Goal: Transaction & Acquisition: Subscribe to service/newsletter

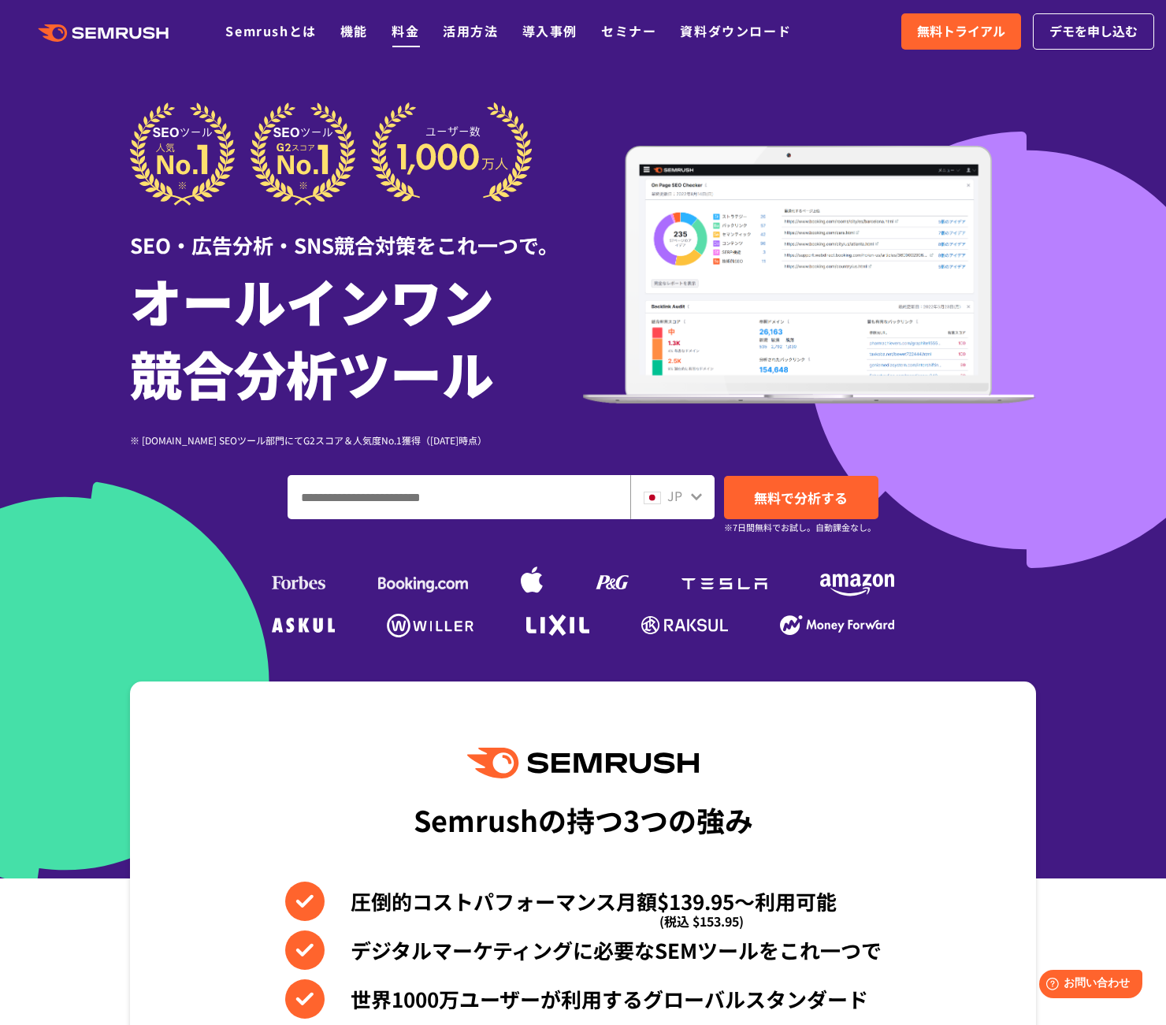
click at [394, 29] on link "料金" at bounding box center [406, 30] width 28 height 19
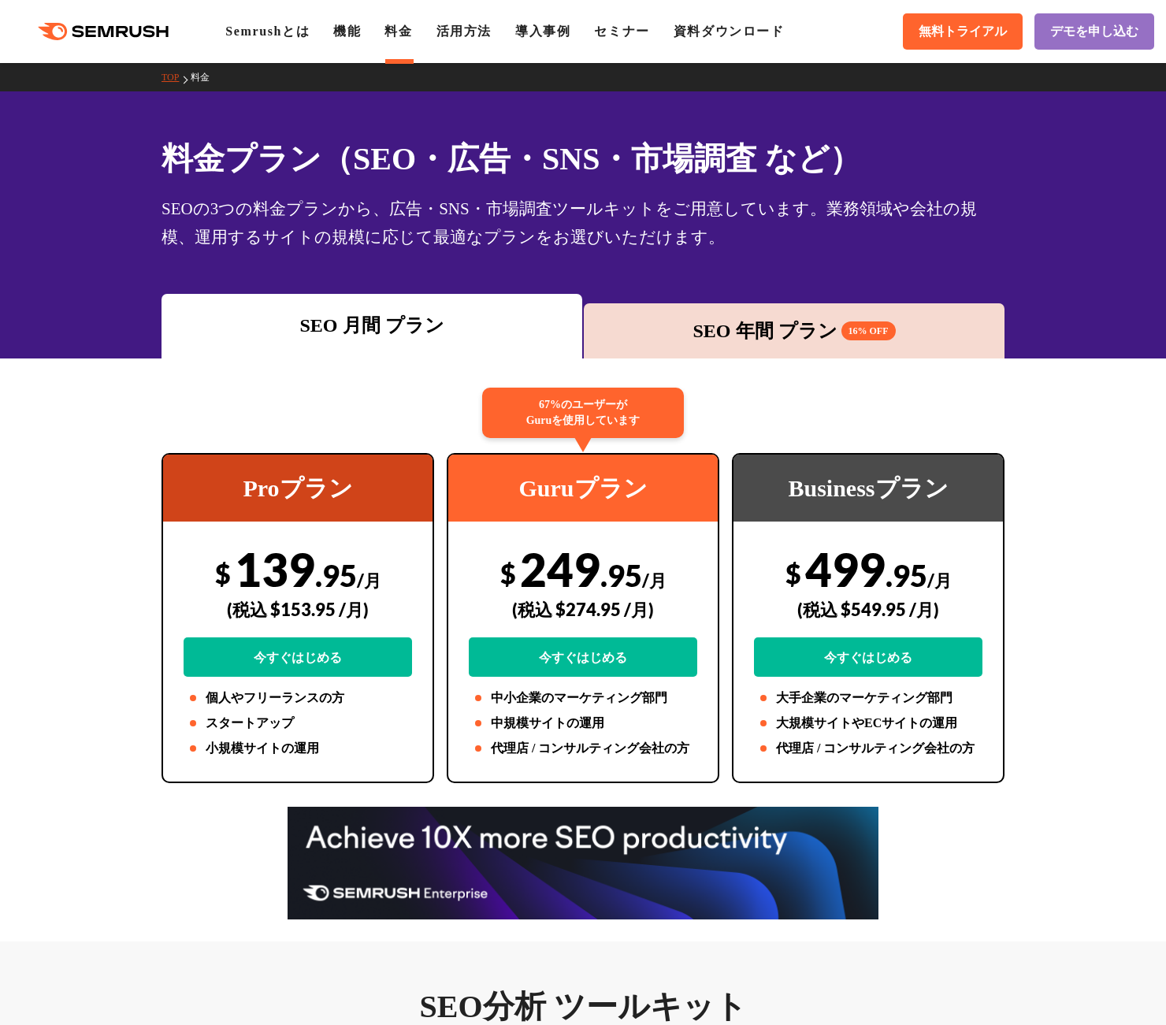
click at [746, 314] on div "SEO 年間 プラン 16% OFF" at bounding box center [794, 330] width 421 height 55
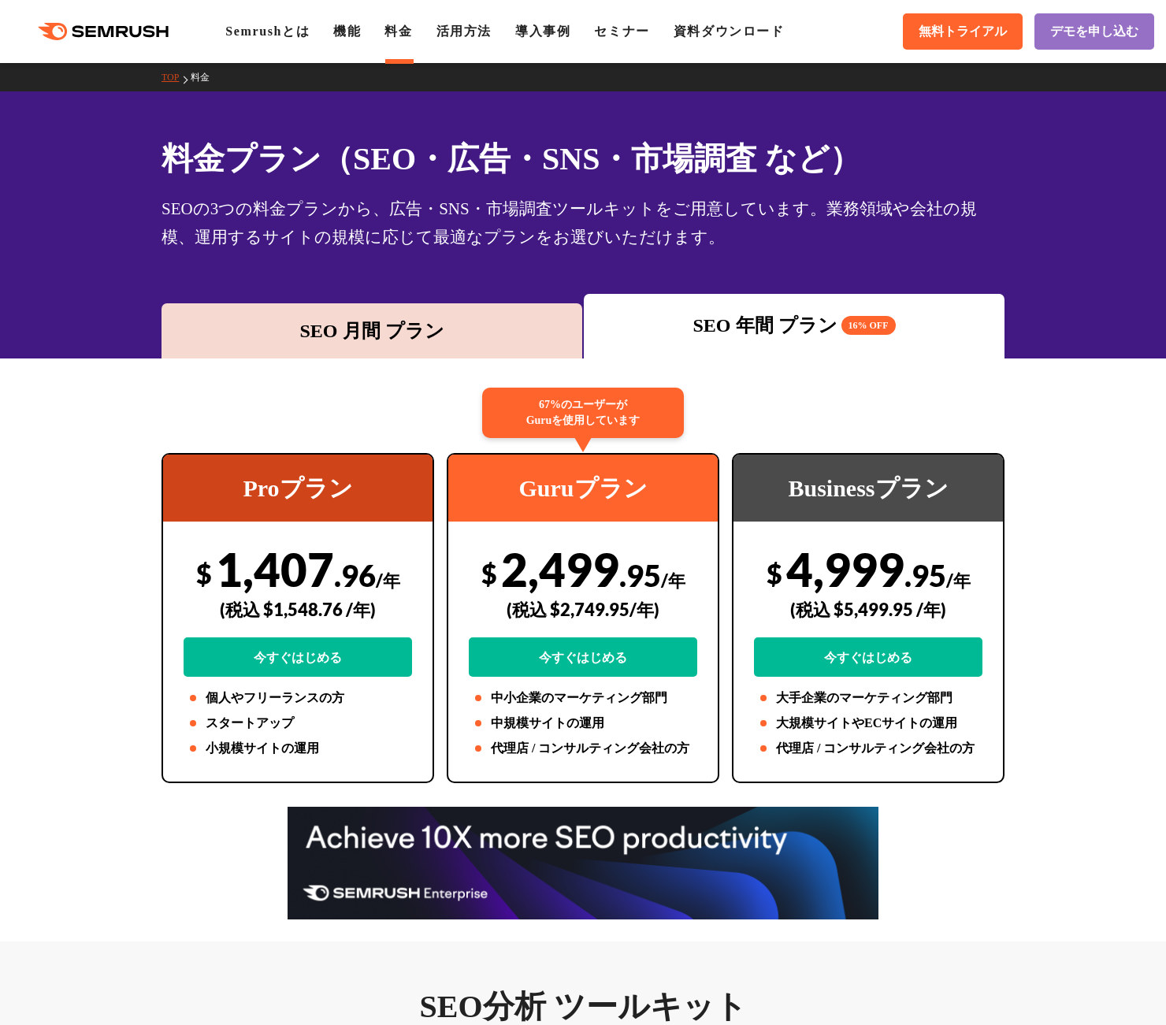
click at [478, 318] on div "SEO 月間 プラン" at bounding box center [371, 331] width 405 height 28
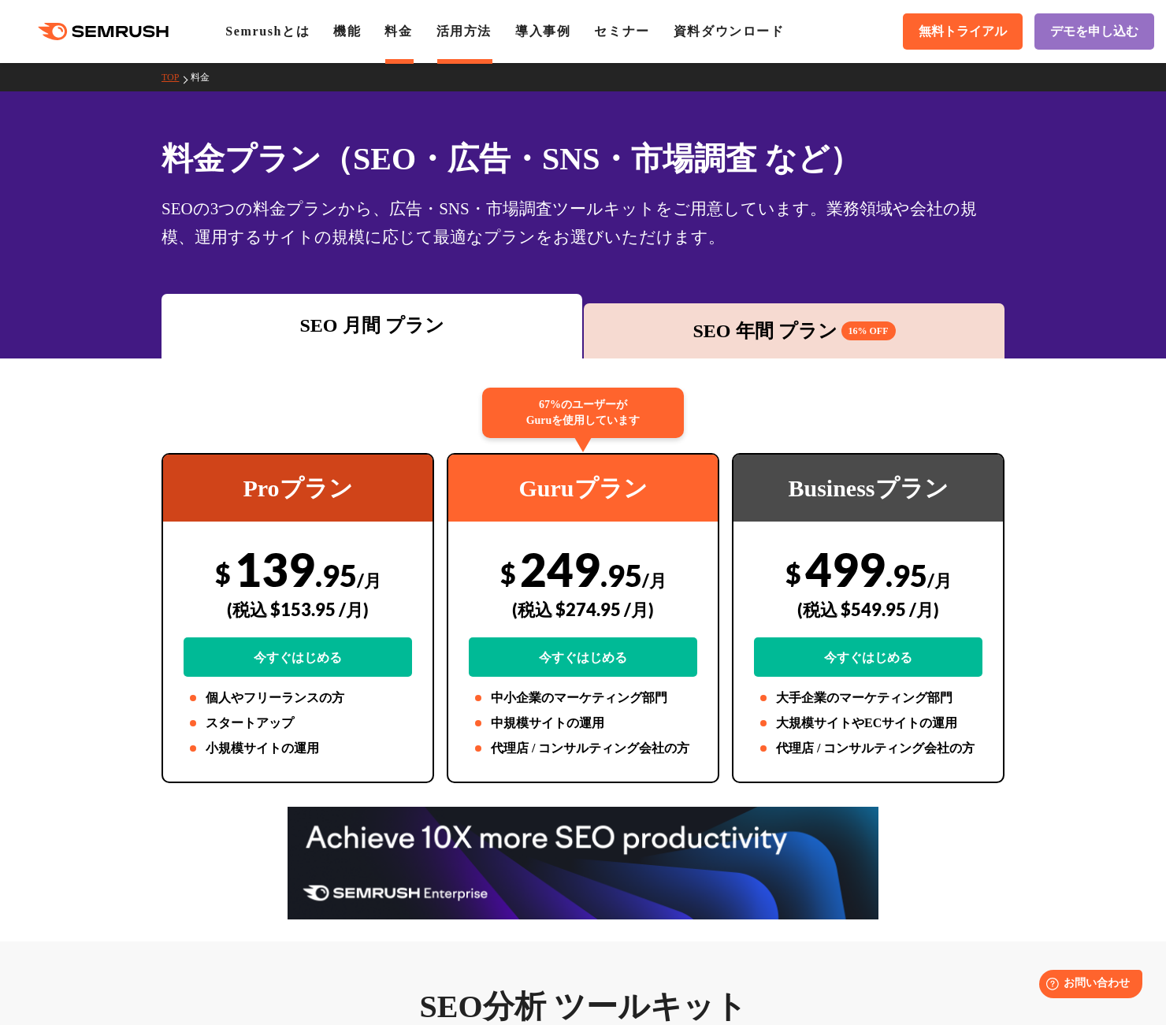
click at [474, 29] on link "活用方法" at bounding box center [464, 30] width 55 height 13
